Goal: Information Seeking & Learning: Check status

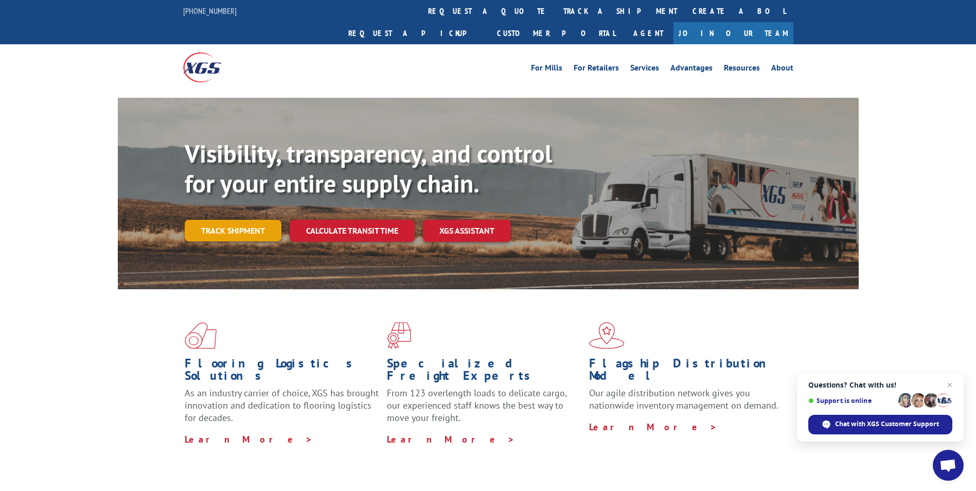
click at [233, 220] on link "Track shipment" at bounding box center [233, 231] width 97 height 22
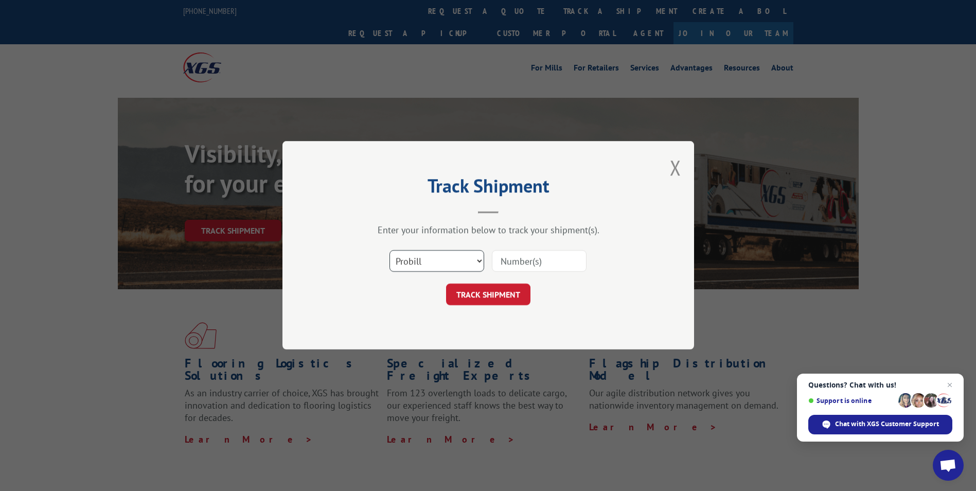
click at [426, 264] on select "Select category... Probill BOL PO" at bounding box center [436, 262] width 95 height 22
select select "bol"
click at [389, 251] on select "Select category... Probill BOL PO" at bounding box center [436, 262] width 95 height 22
click at [496, 258] on input at bounding box center [539, 262] width 95 height 22
paste input "6006798"
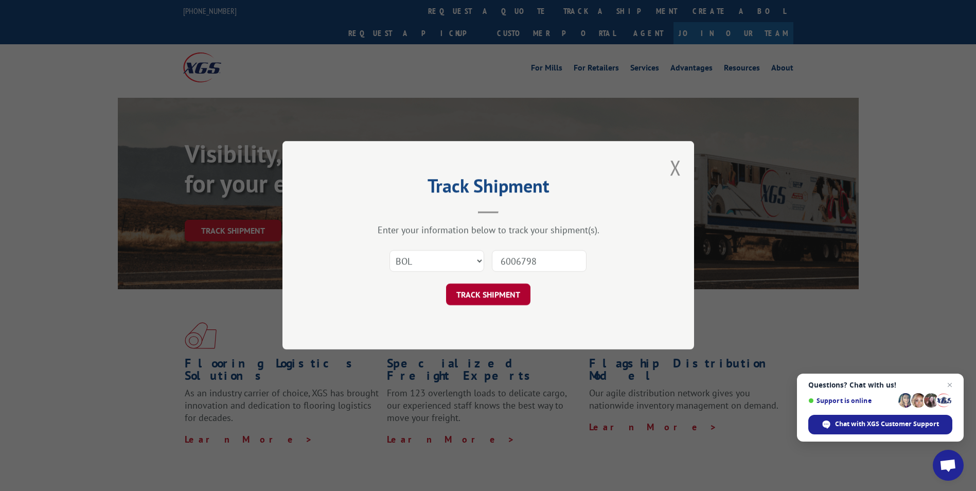
type input "6006798"
click at [509, 296] on button "TRACK SHIPMENT" at bounding box center [488, 295] width 84 height 22
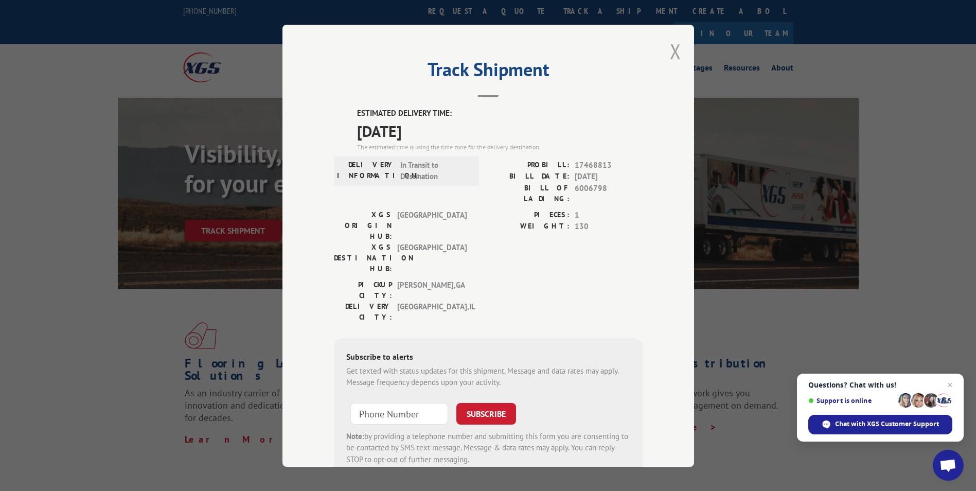
click at [670, 51] on button "Close modal" at bounding box center [675, 51] width 11 height 27
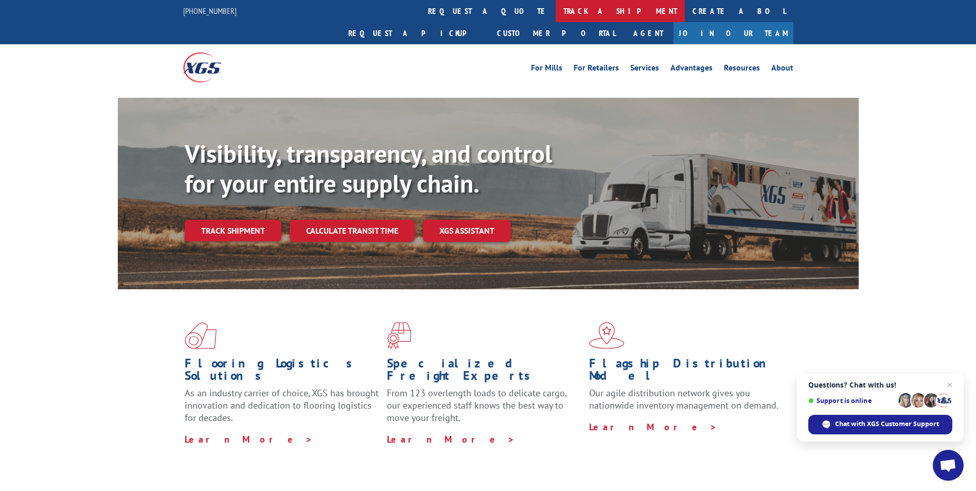
click at [556, 4] on link "track a shipment" at bounding box center [620, 11] width 129 height 22
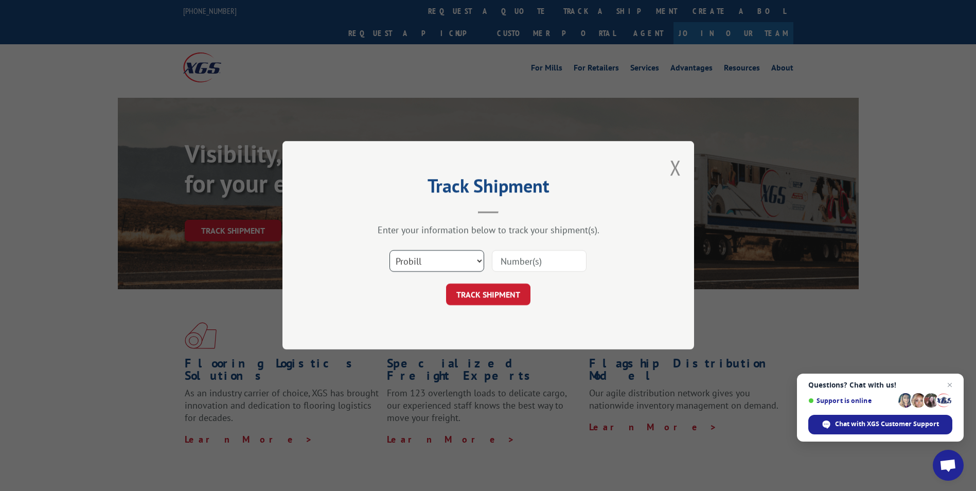
click at [408, 259] on select "Select category... Probill BOL PO" at bounding box center [436, 262] width 95 height 22
select select "bol"
click at [389, 251] on select "Select category... Probill BOL PO" at bounding box center [436, 262] width 95 height 22
click at [498, 259] on input at bounding box center [539, 262] width 95 height 22
paste input "440328"
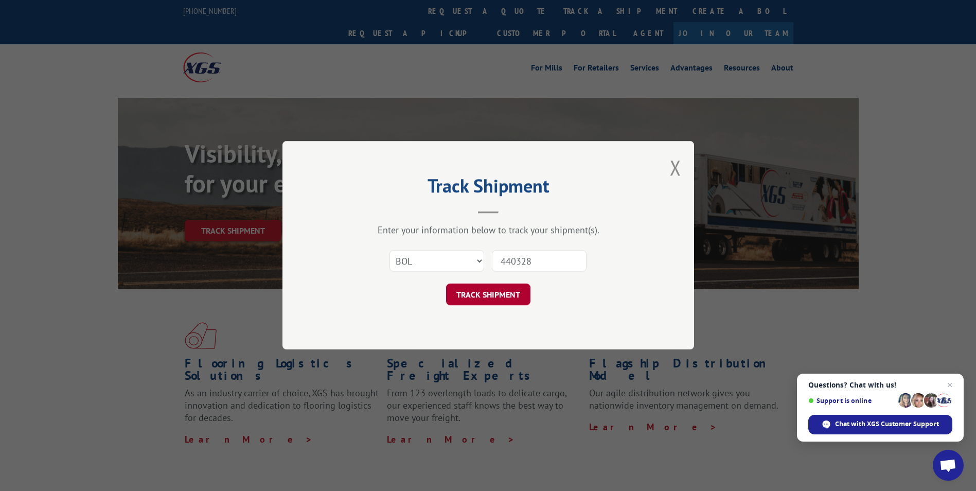
type input "440328"
click at [516, 292] on button "TRACK SHIPMENT" at bounding box center [488, 295] width 84 height 22
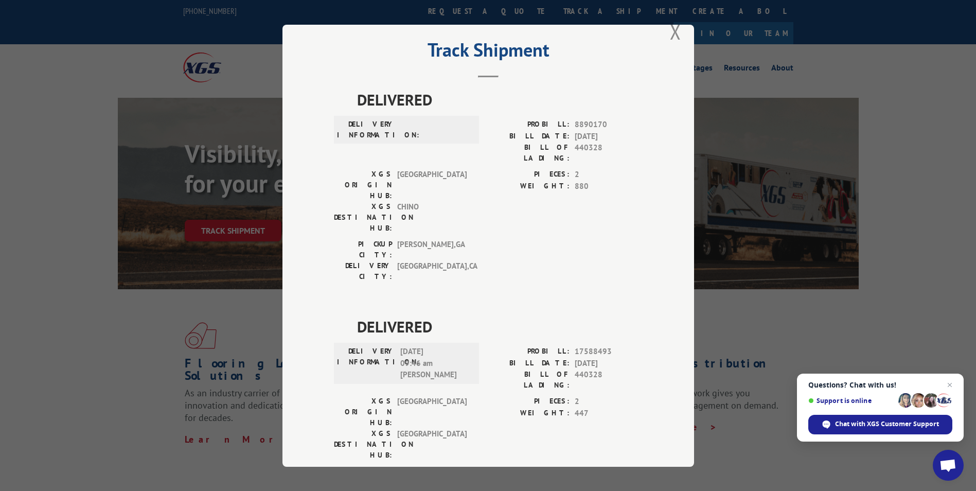
scroll to position [30, 0]
